Goal: Book appointment/travel/reservation

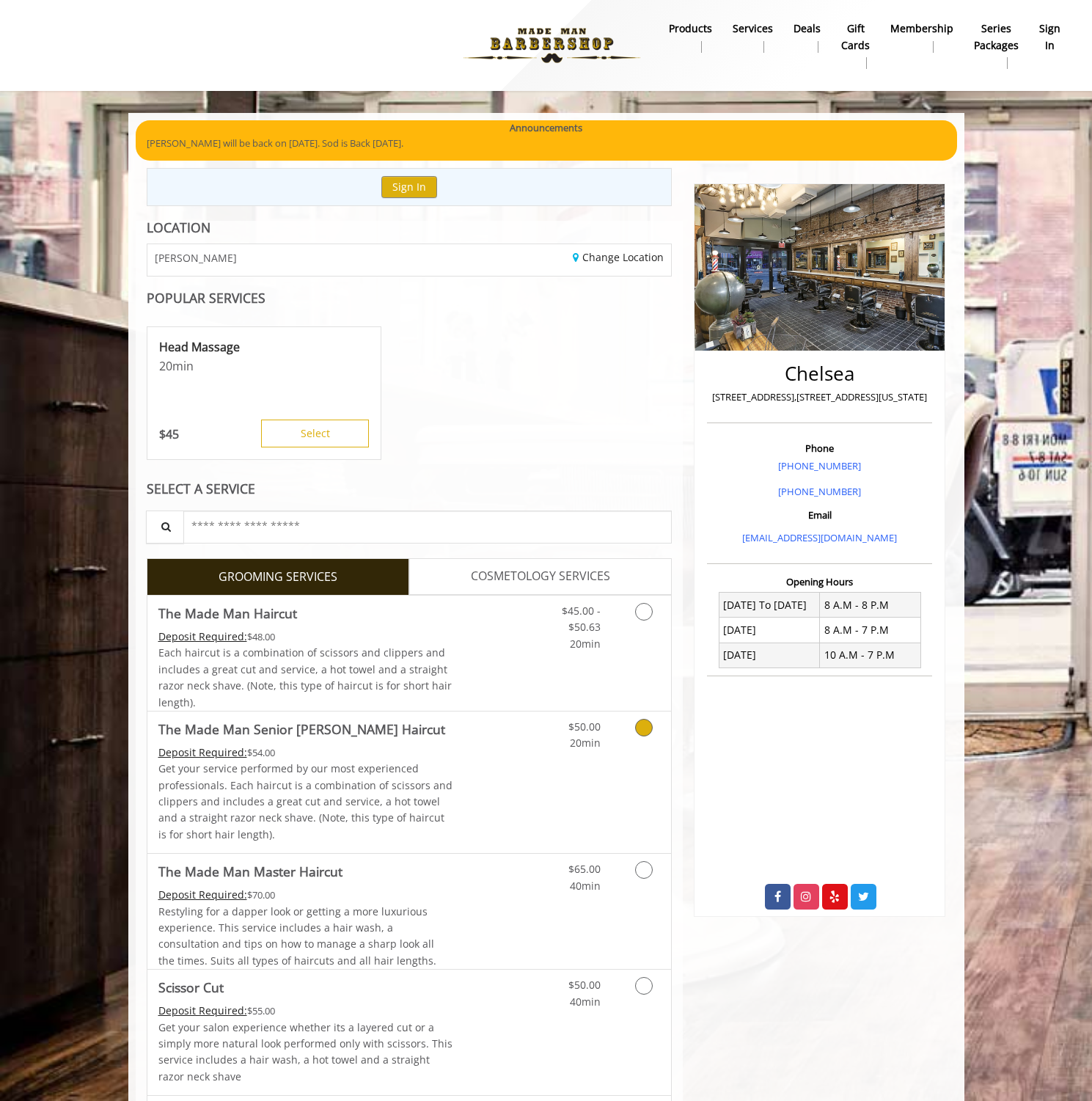
click at [643, 734] on link "Grooming services" at bounding box center [641, 732] width 37 height 40
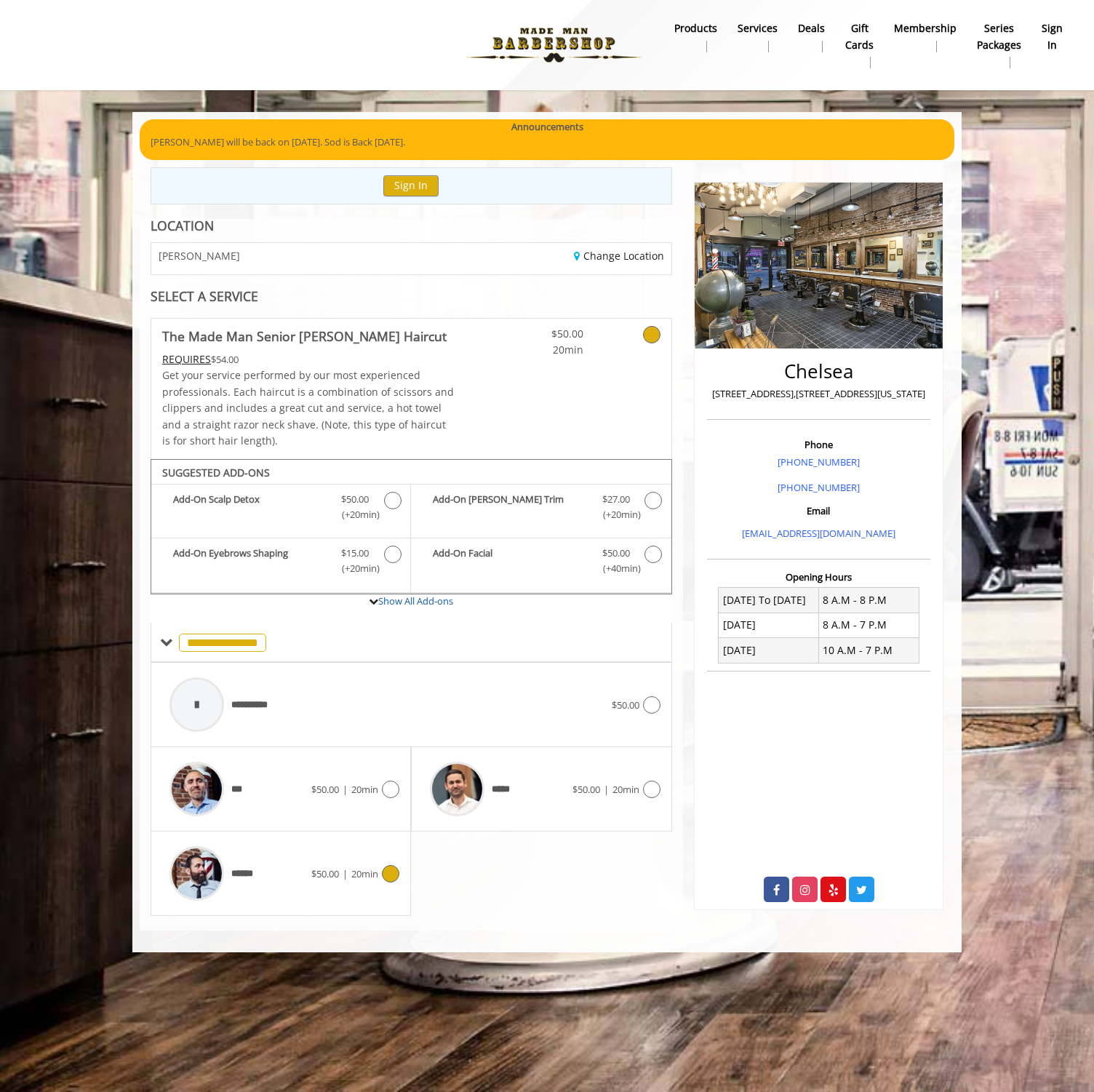
click at [382, 873] on div at bounding box center [388, 874] width 21 height 18
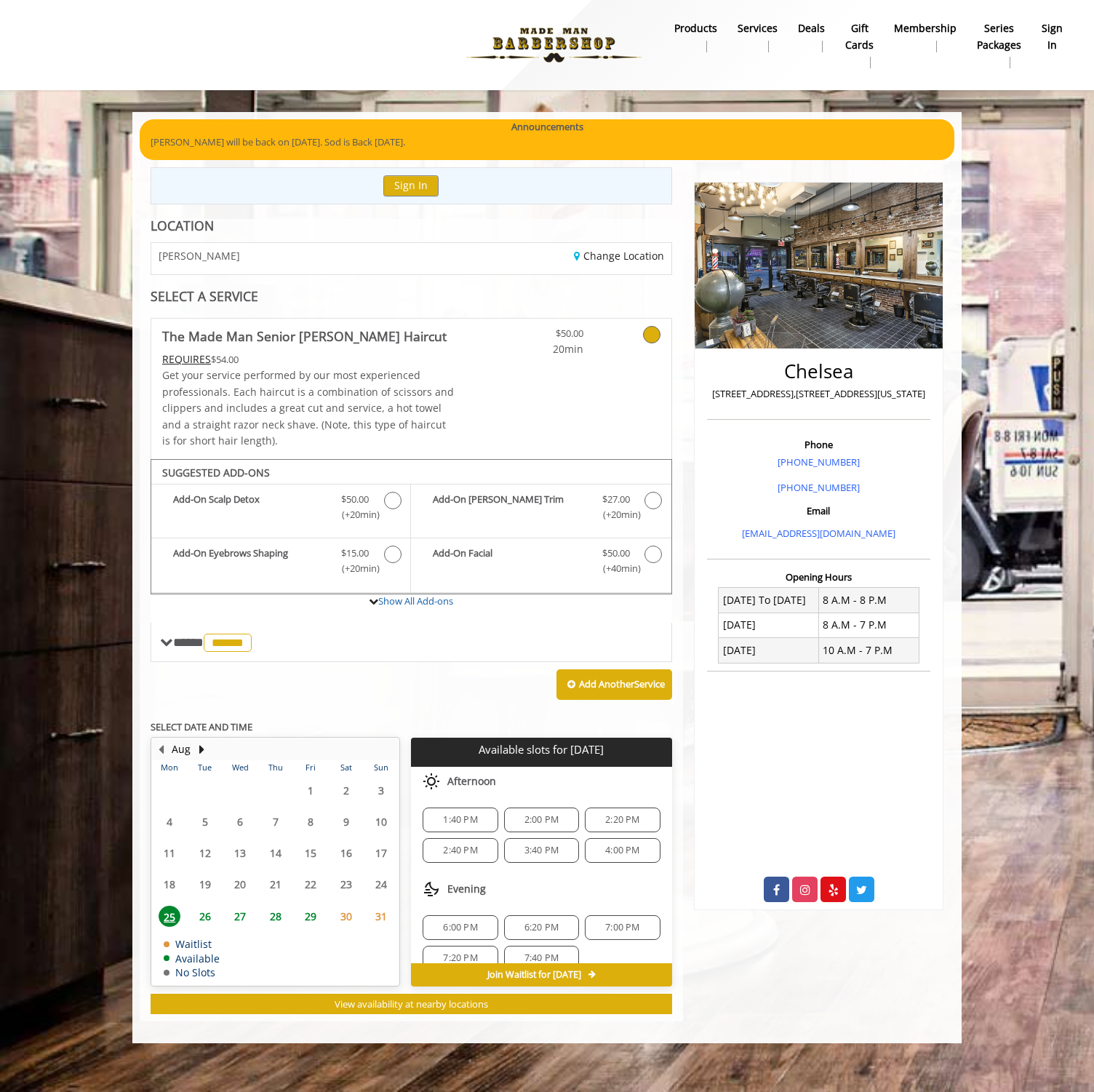
click at [239, 909] on span "27" at bounding box center [240, 916] width 22 height 21
click at [472, 861] on span "4:20 PM" at bounding box center [460, 865] width 34 height 12
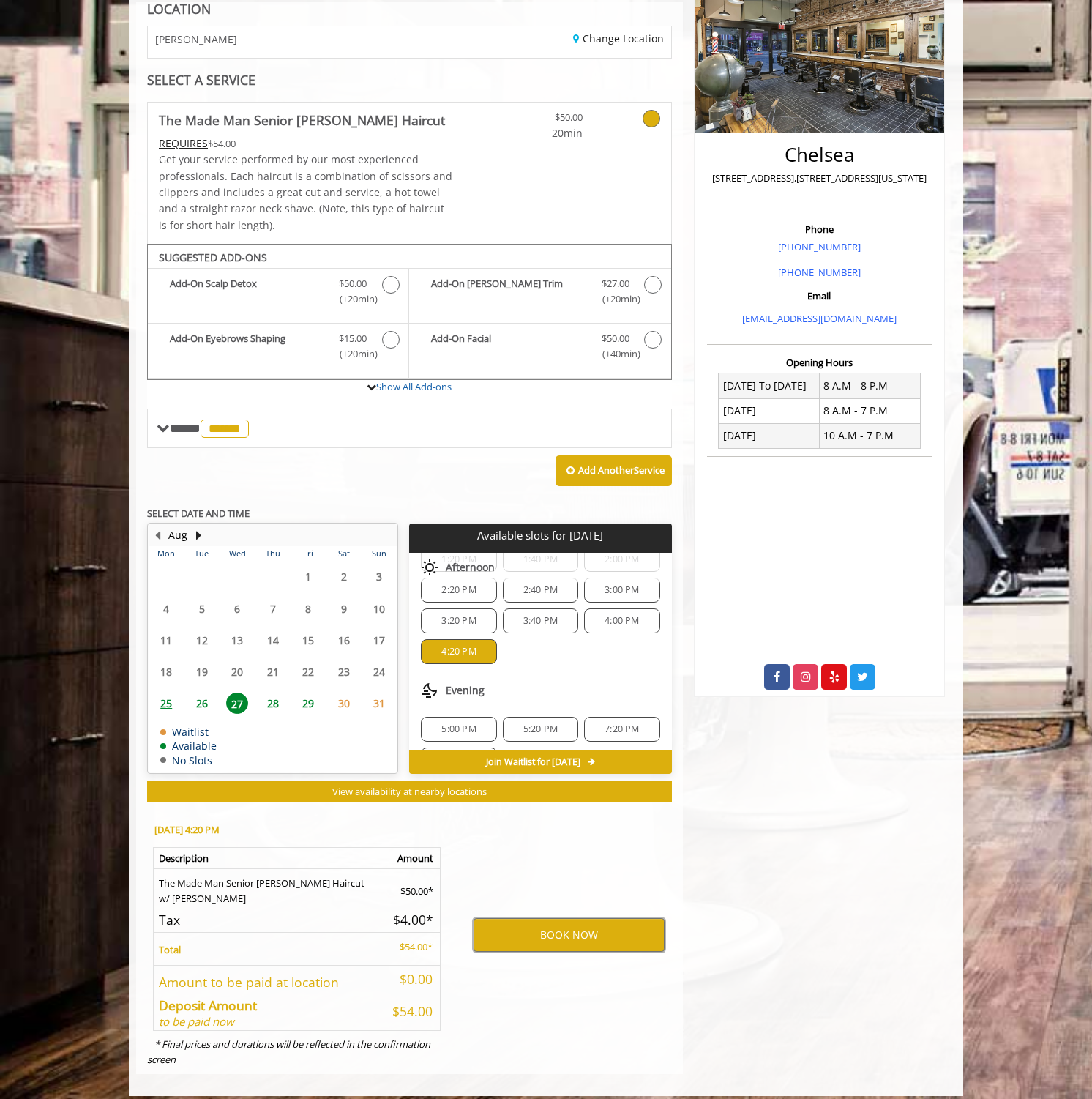
scroll to position [0, 0]
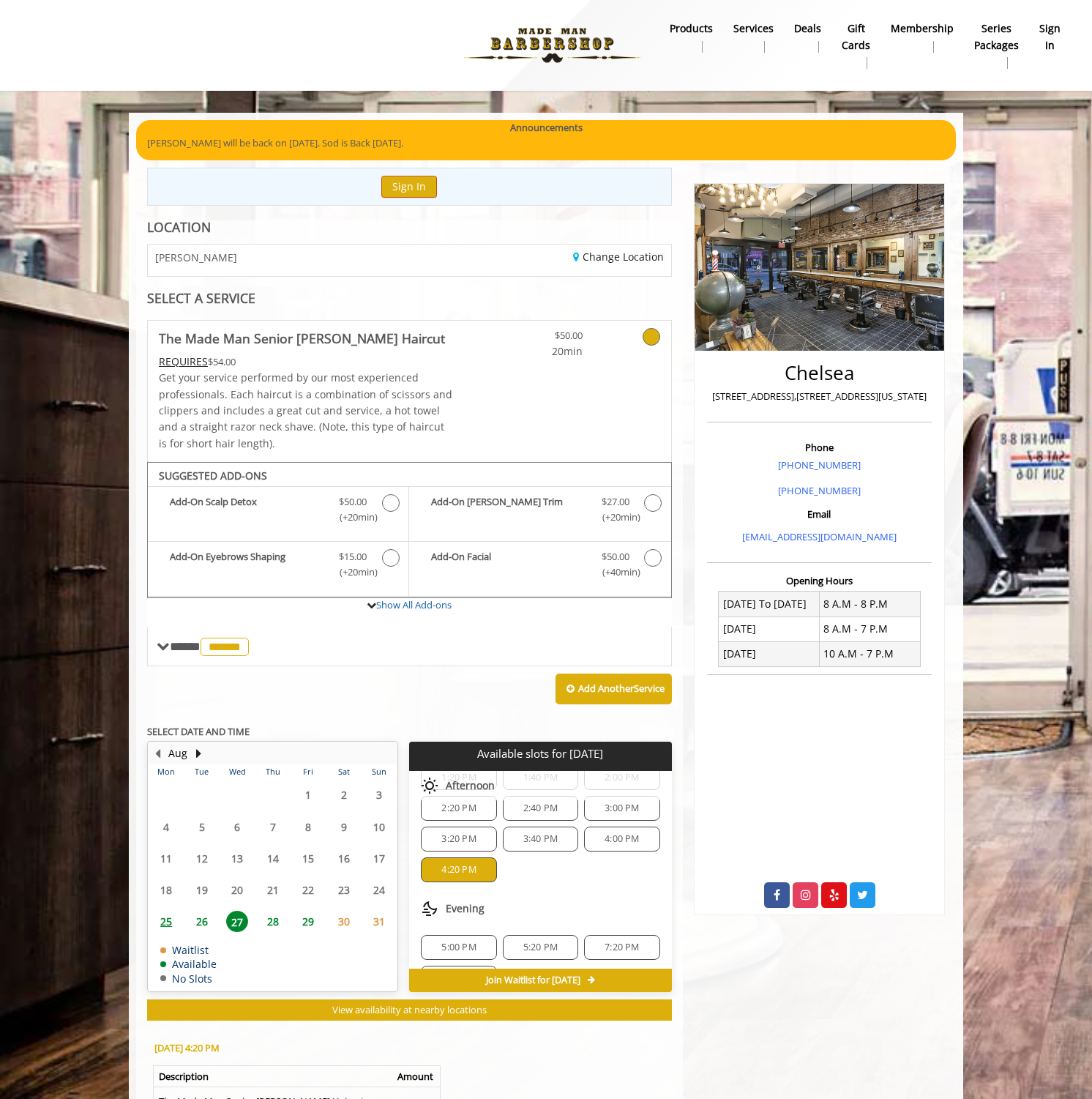
click at [396, 184] on button "Sign In" at bounding box center [408, 186] width 56 height 22
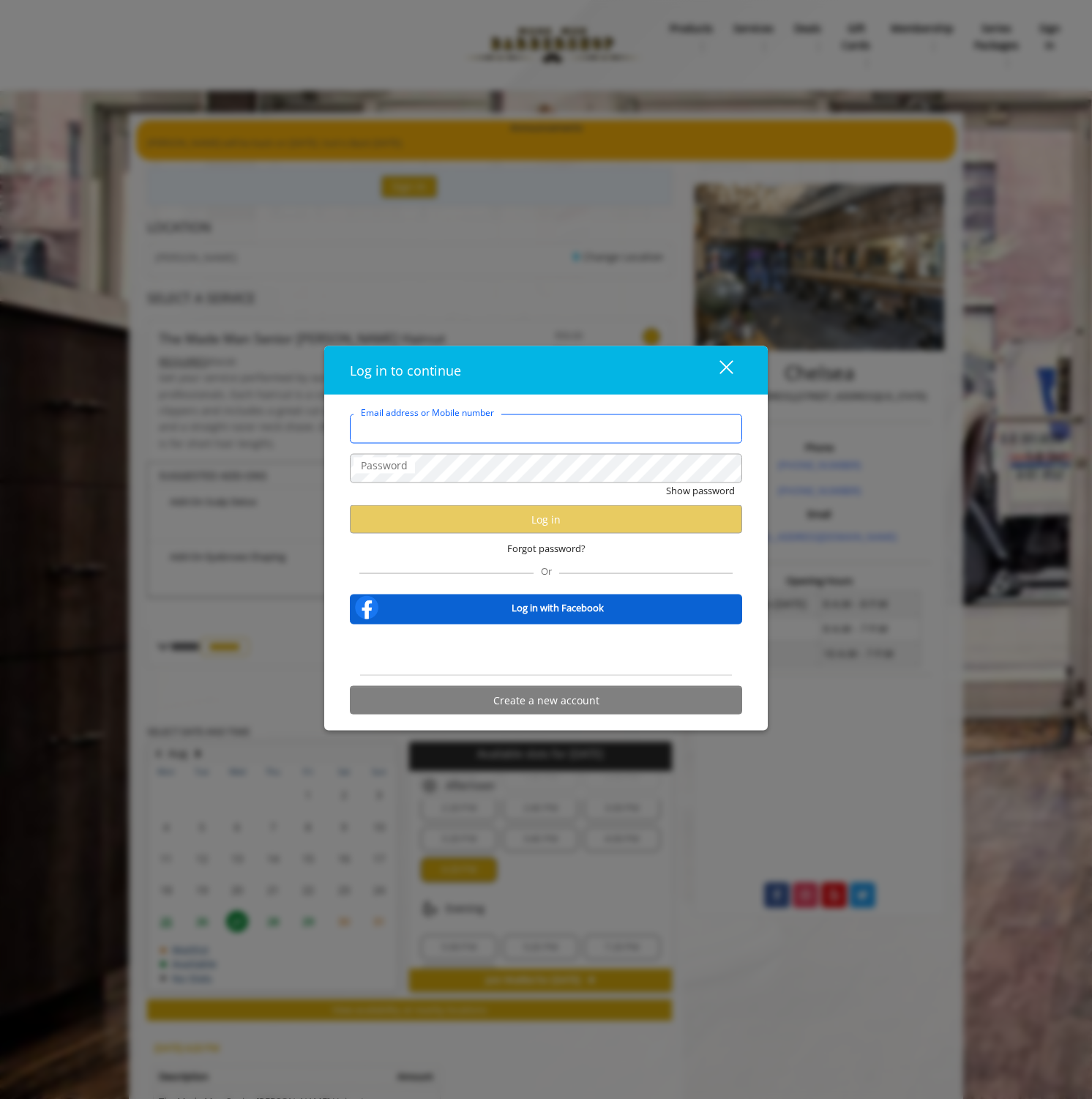
type input "**********"
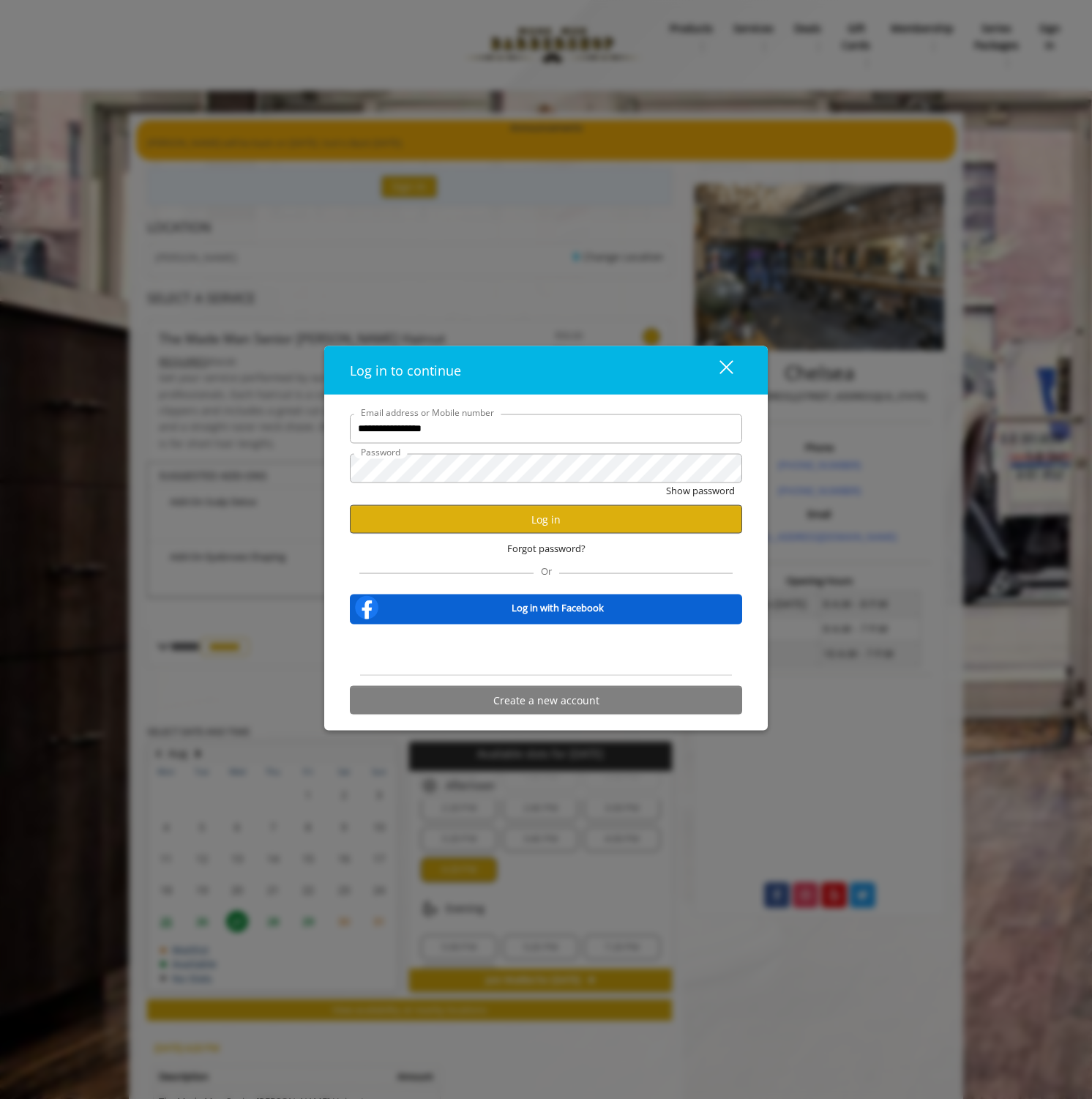
click at [604, 515] on button "Log in" at bounding box center [546, 519] width 392 height 29
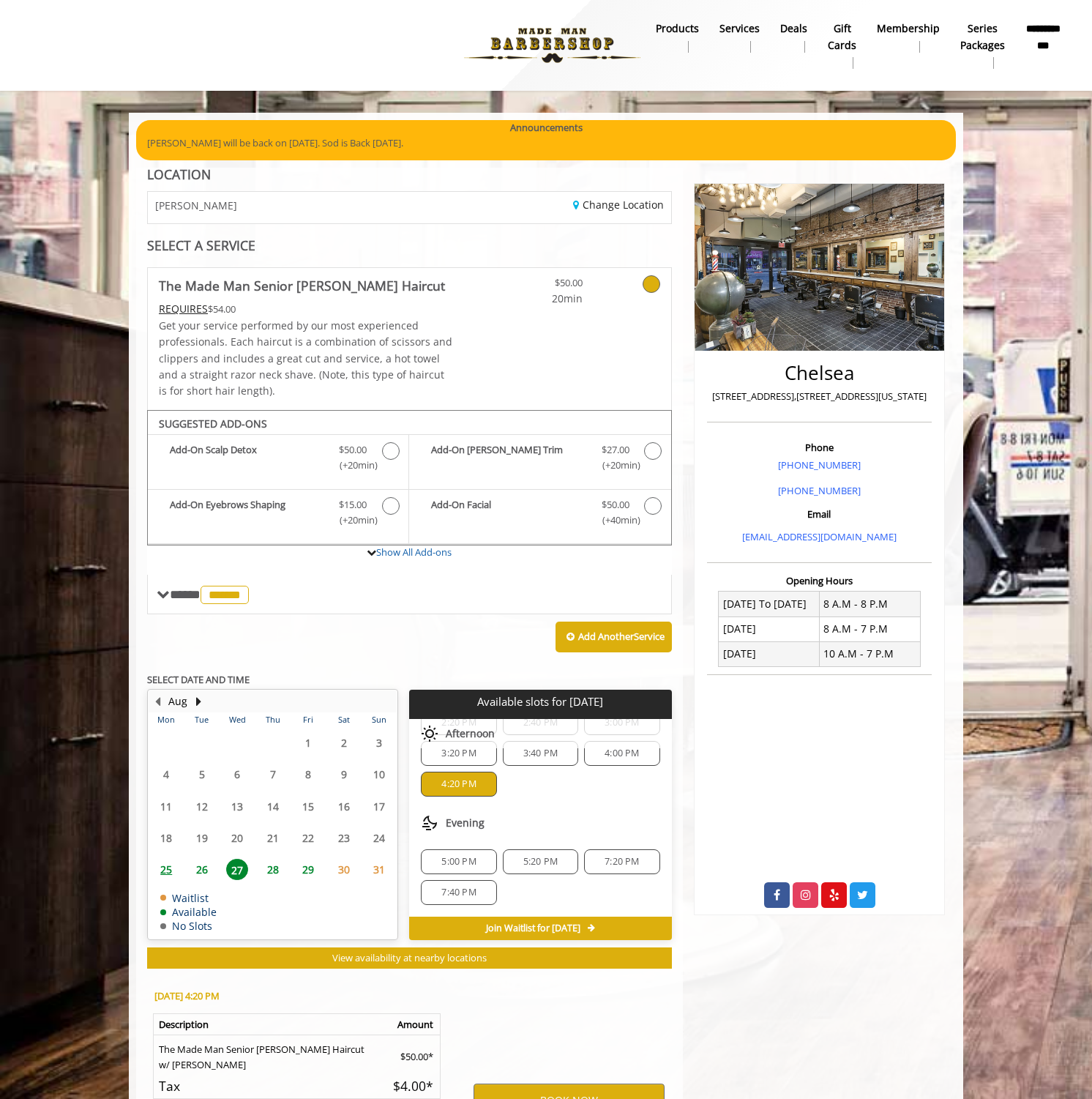
scroll to position [166, 0]
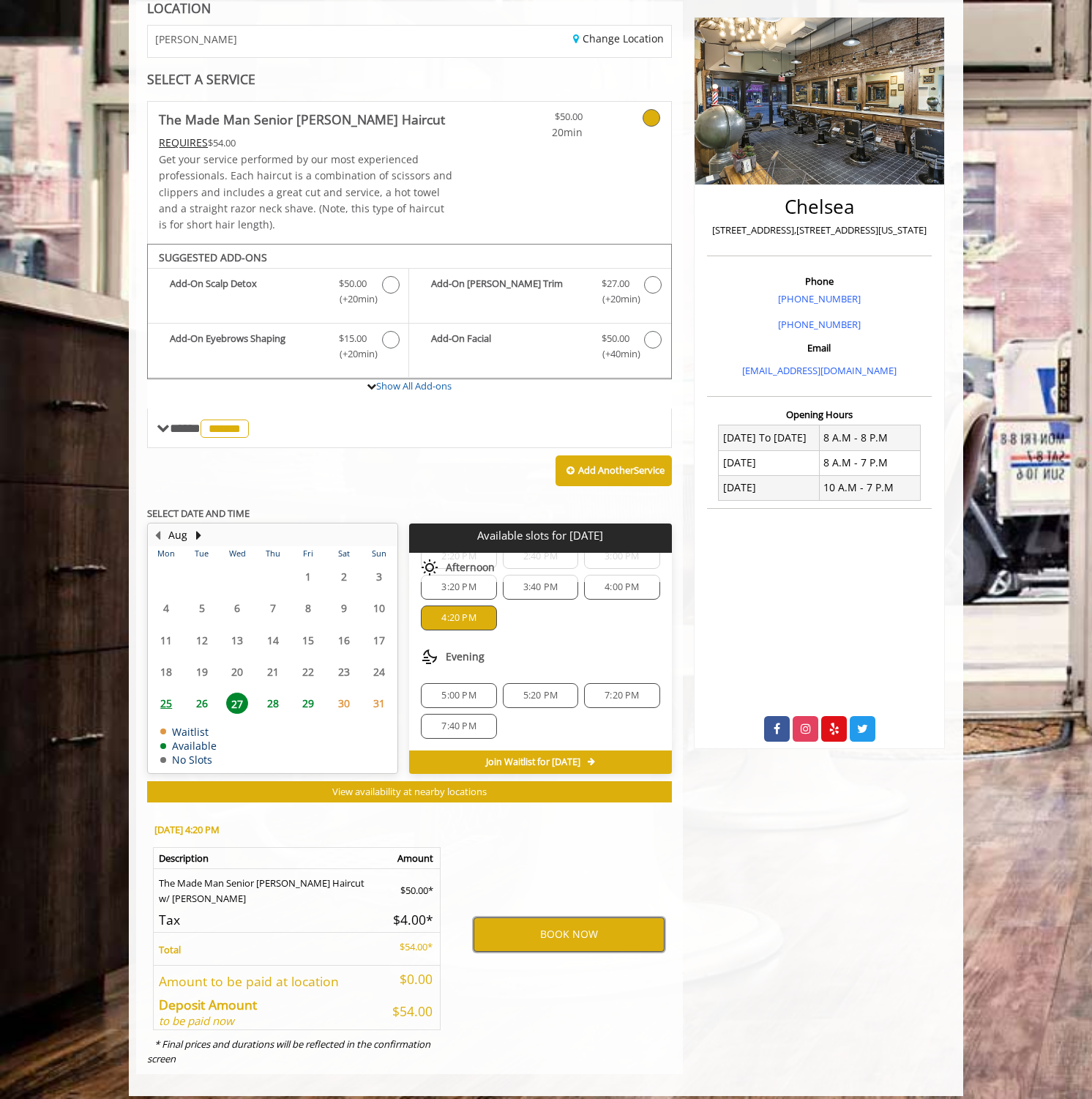
click at [599, 926] on button "BOOK NOW" at bounding box center [569, 934] width 191 height 33
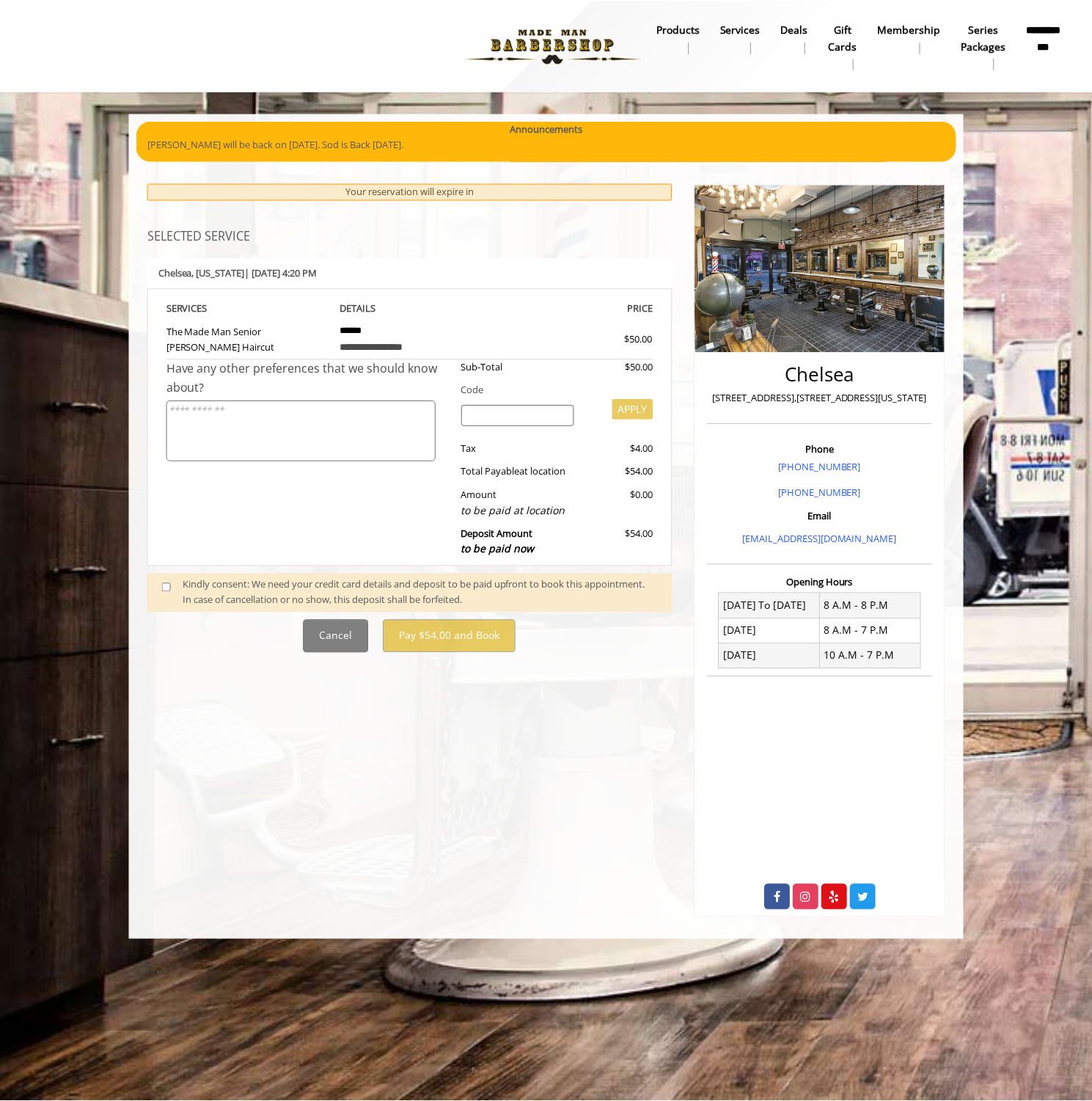
scroll to position [0, 0]
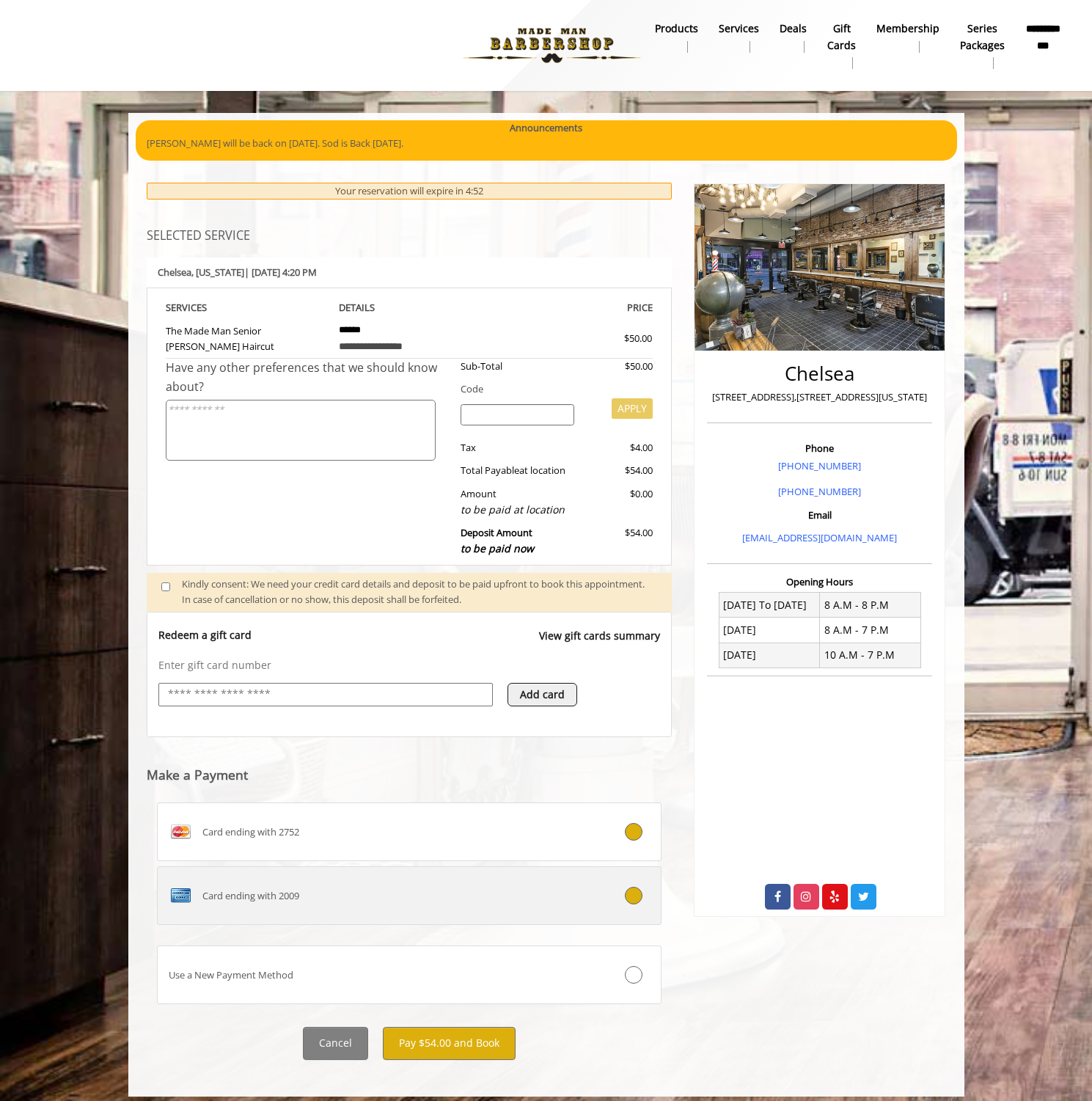
click at [615, 897] on label "Card ending with 2009" at bounding box center [409, 895] width 505 height 59
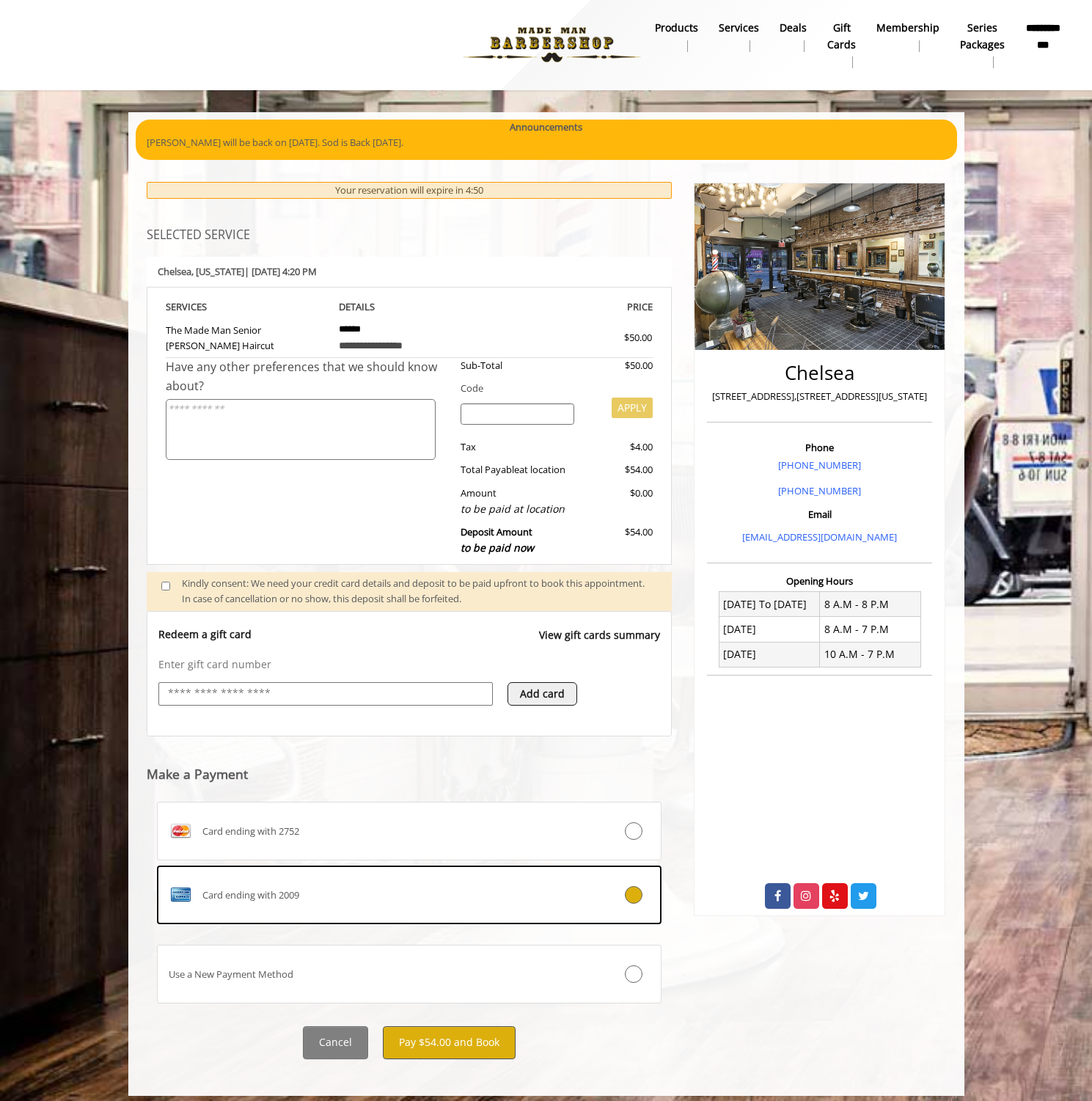
click at [475, 1028] on button "Pay $54.00 and Book" at bounding box center [449, 1042] width 133 height 33
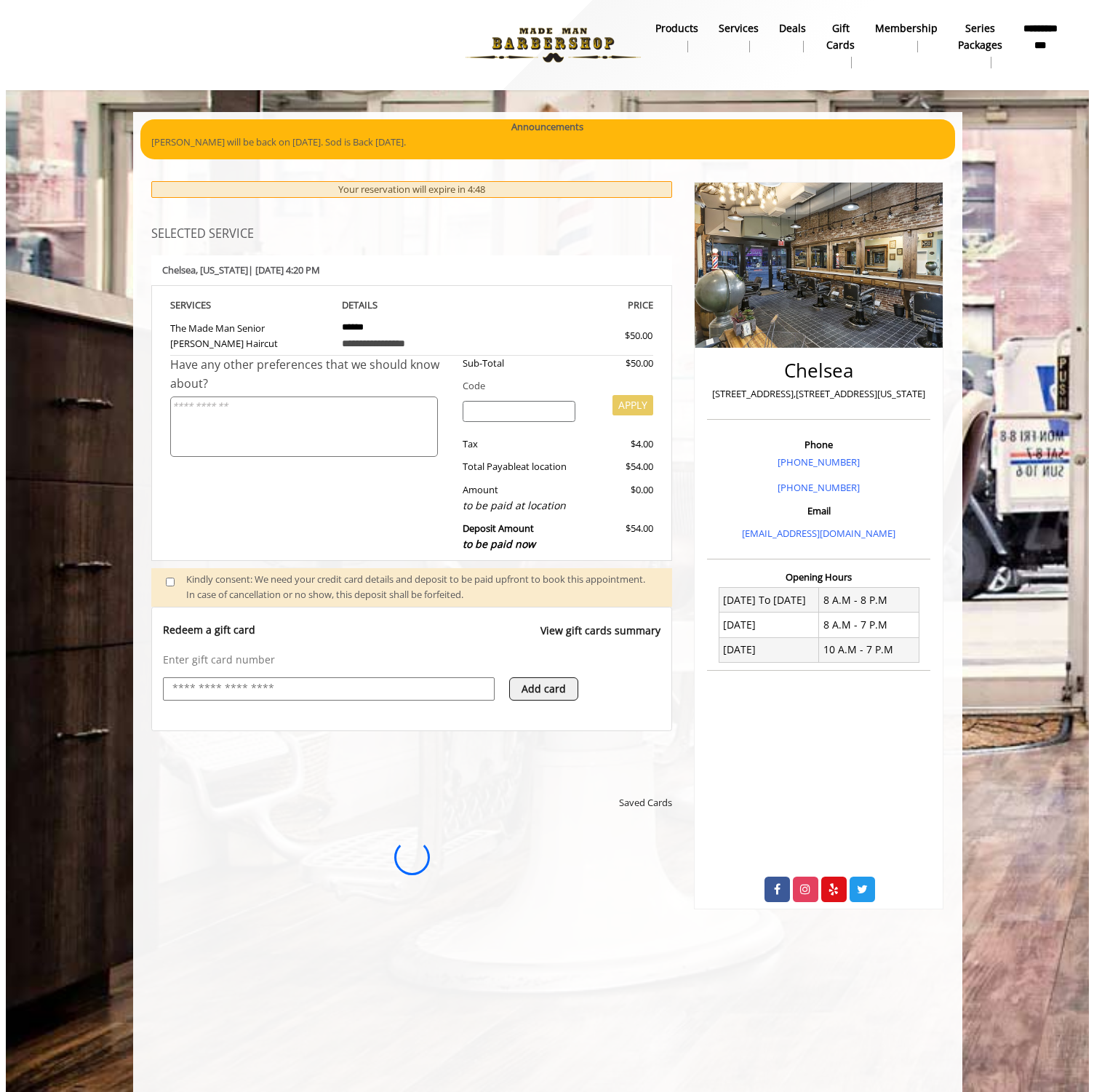
scroll to position [0, 0]
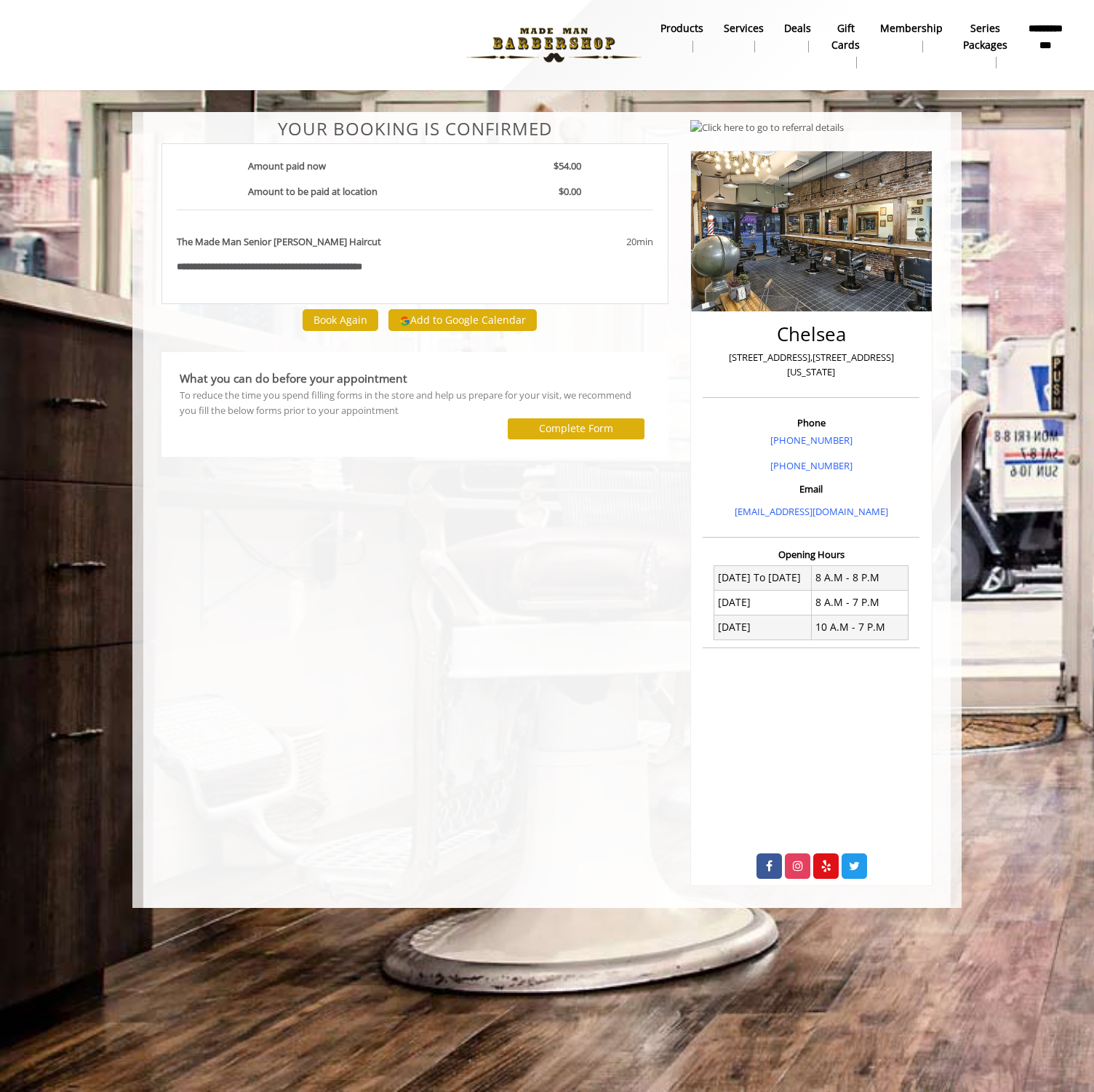
click at [460, 312] on button "Add to Google Calendar" at bounding box center [462, 321] width 148 height 22
